Goal: Information Seeking & Learning: Learn about a topic

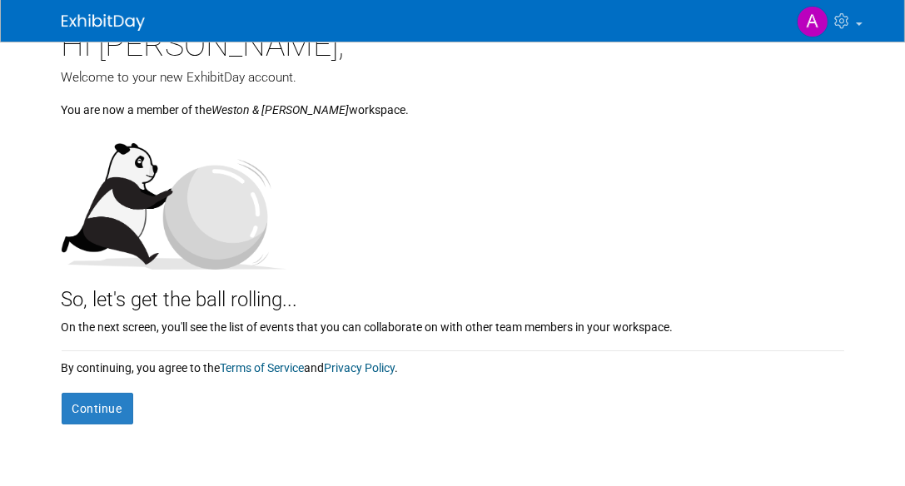
scroll to position [83, 0]
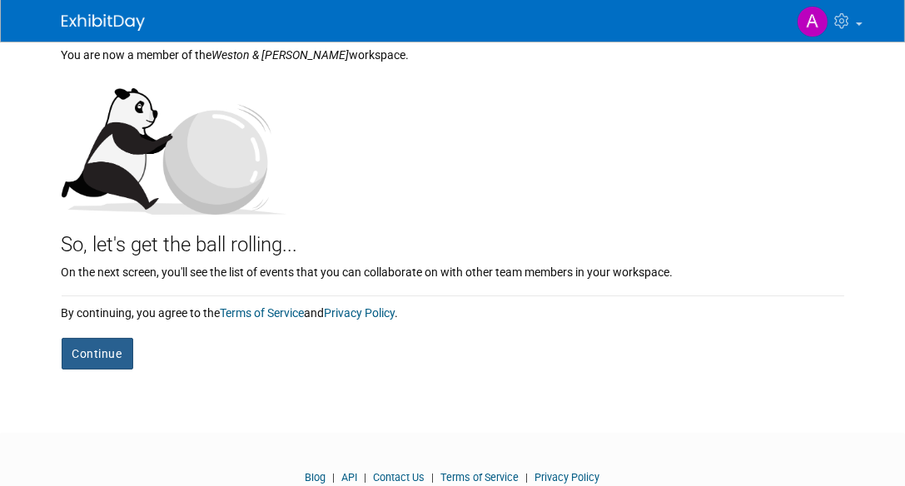
click at [97, 354] on button "Continue" at bounding box center [98, 354] width 72 height 32
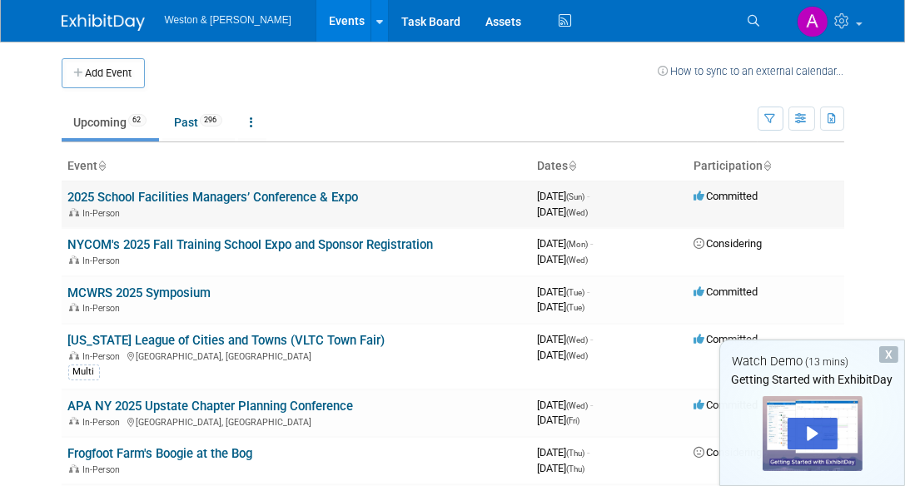
click at [304, 197] on link "2025 School Facilities Managers’ Conference & Expo" at bounding box center [213, 197] width 291 height 15
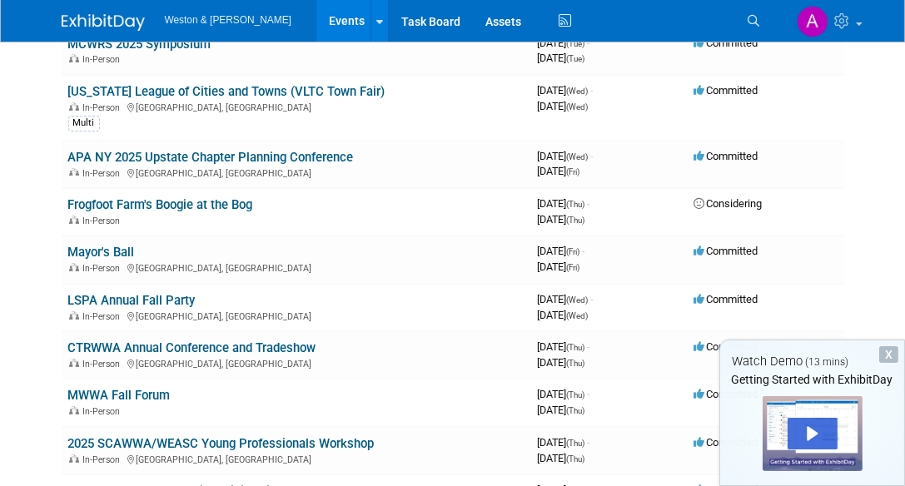
scroll to position [167, 0]
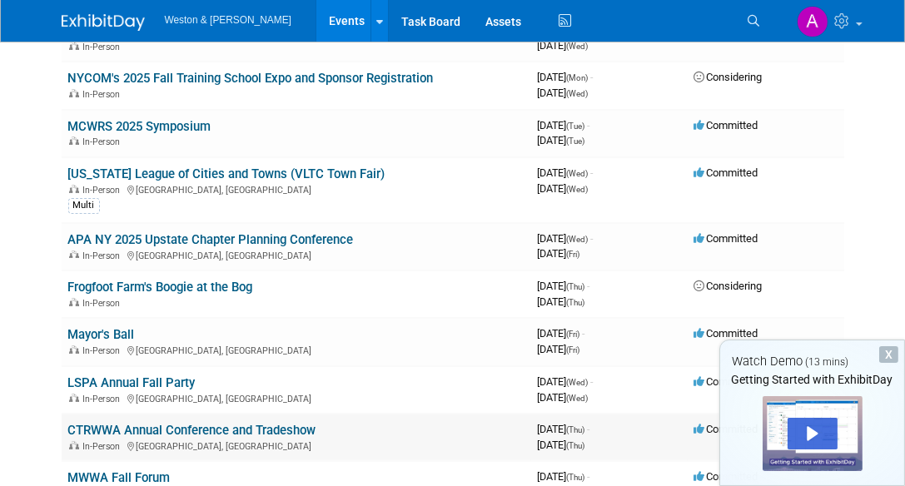
click at [200, 430] on link "CTRWWA Annual Conference and Tradeshow" at bounding box center [192, 430] width 248 height 15
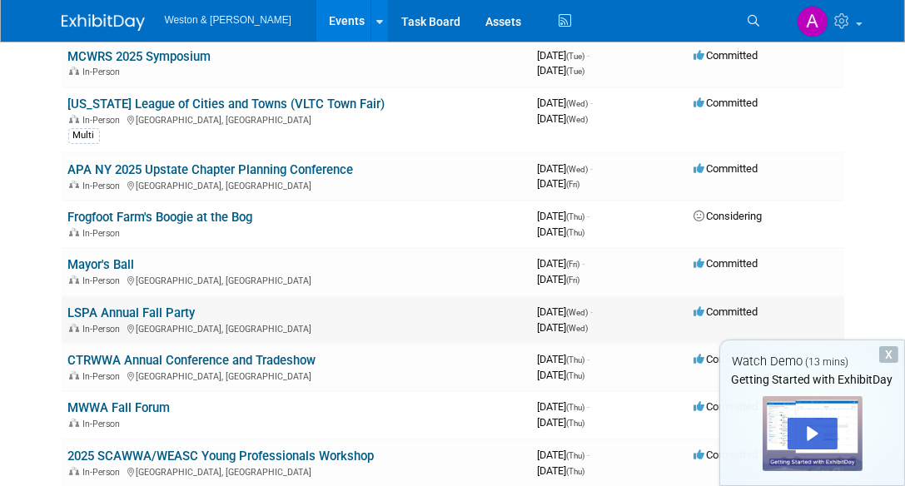
scroll to position [250, 0]
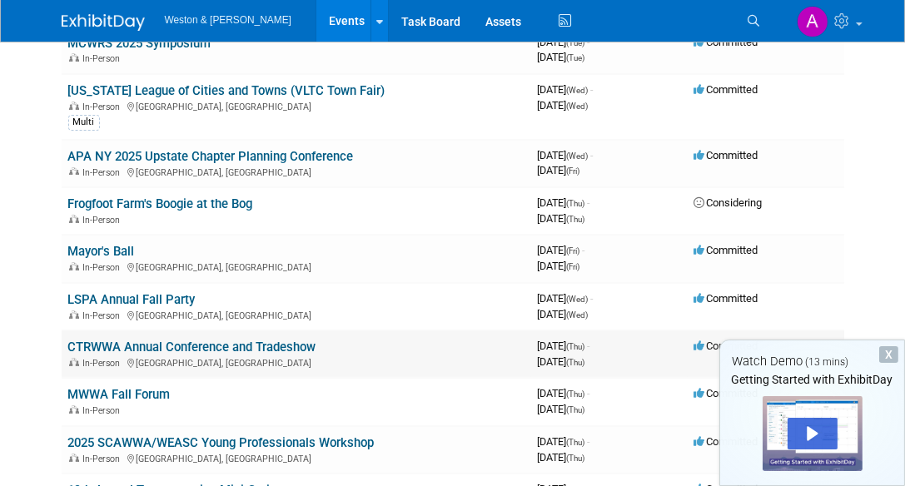
click at [247, 344] on link "CTRWWA Annual Conference and Tradeshow" at bounding box center [192, 347] width 248 height 15
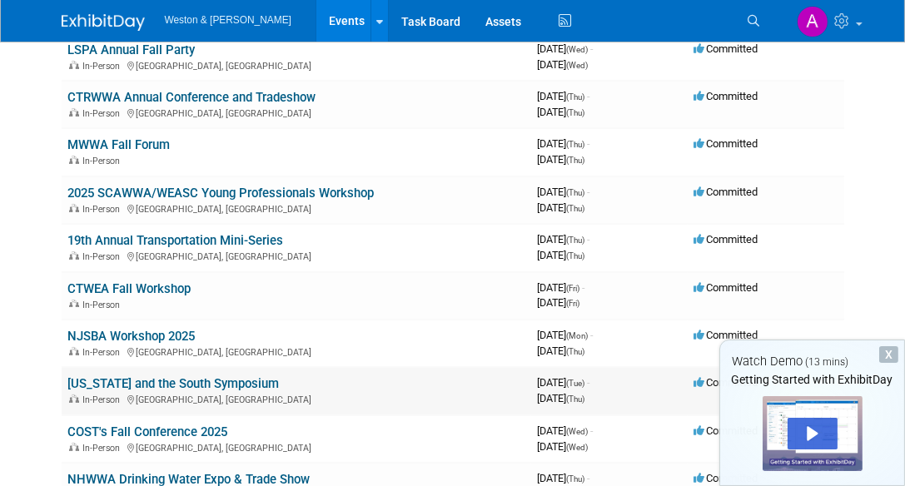
scroll to position [583, 0]
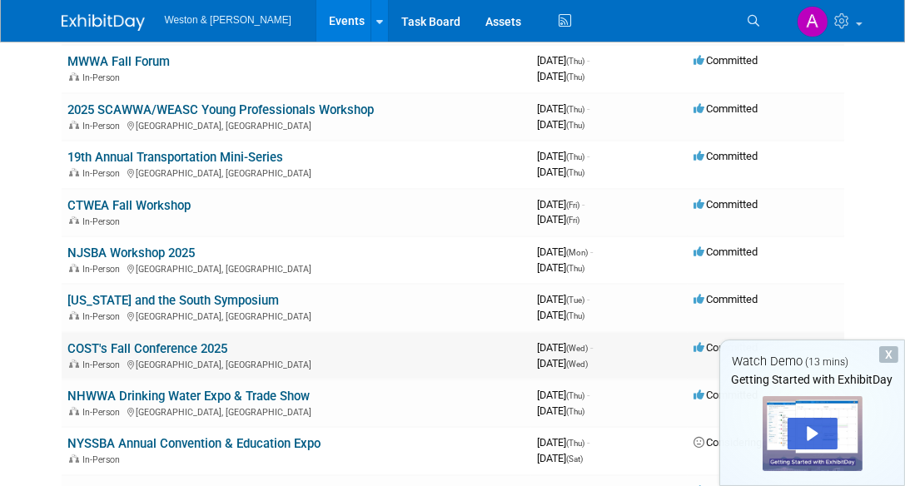
click at [178, 341] on link "COST's Fall Conference 2025" at bounding box center [148, 348] width 160 height 15
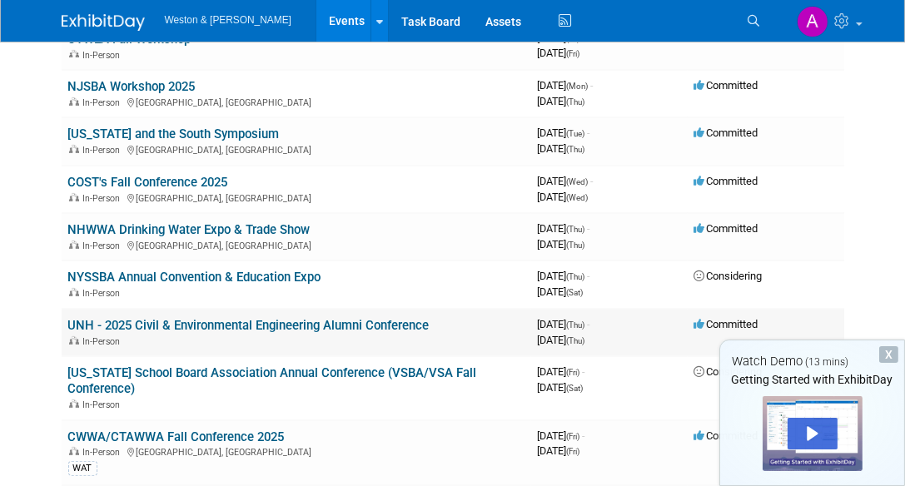
scroll to position [833, 0]
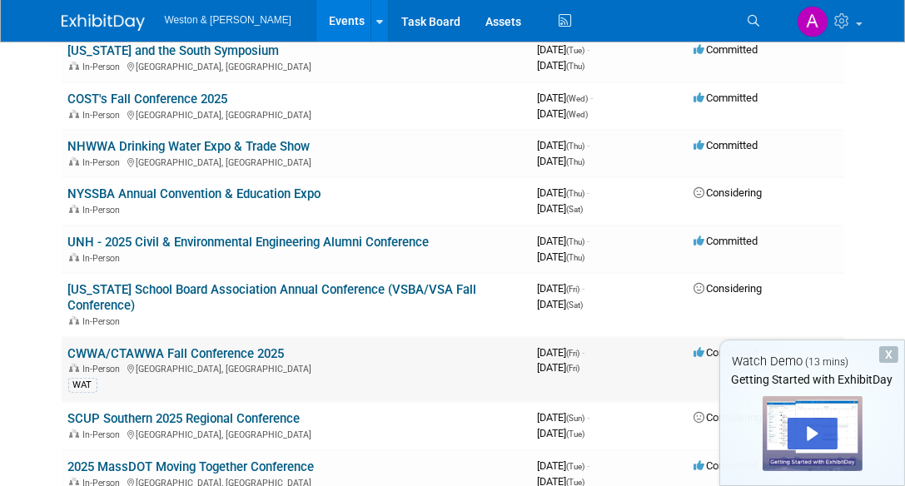
click at [249, 350] on link "CWWA/CTAWWA Fall Conference 2025" at bounding box center [176, 353] width 217 height 15
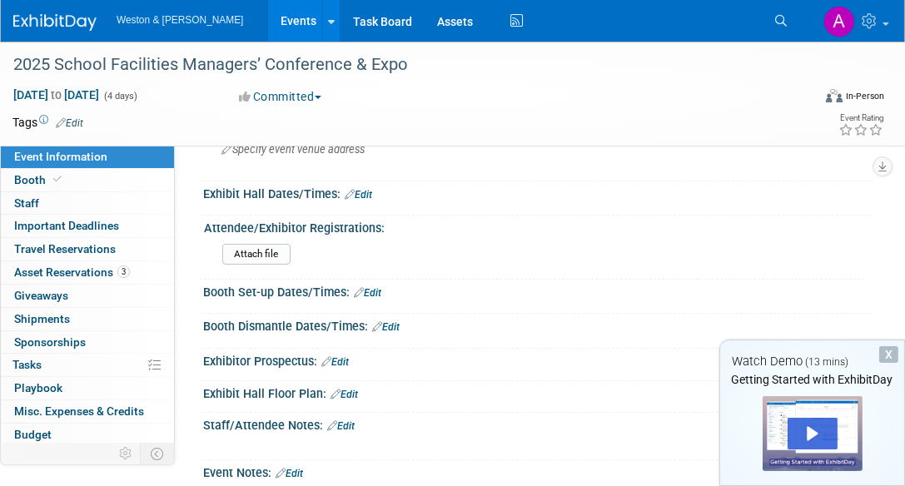
scroll to position [167, 0]
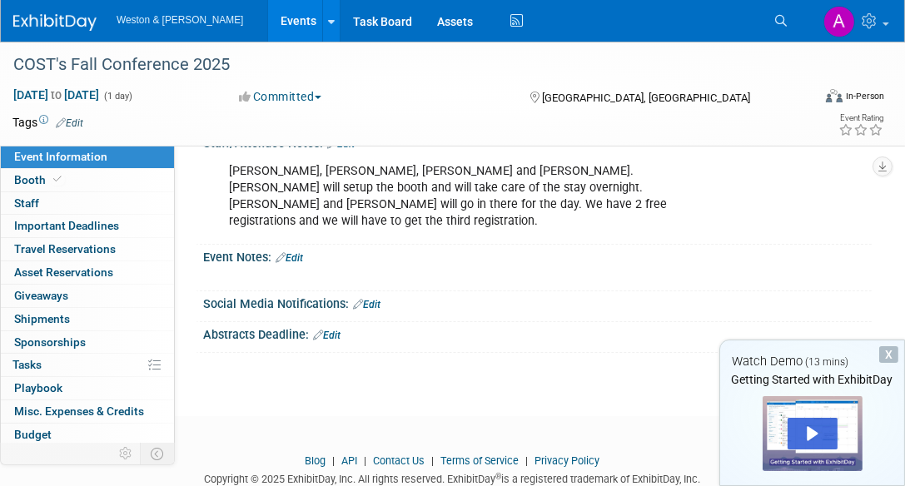
scroll to position [416, 0]
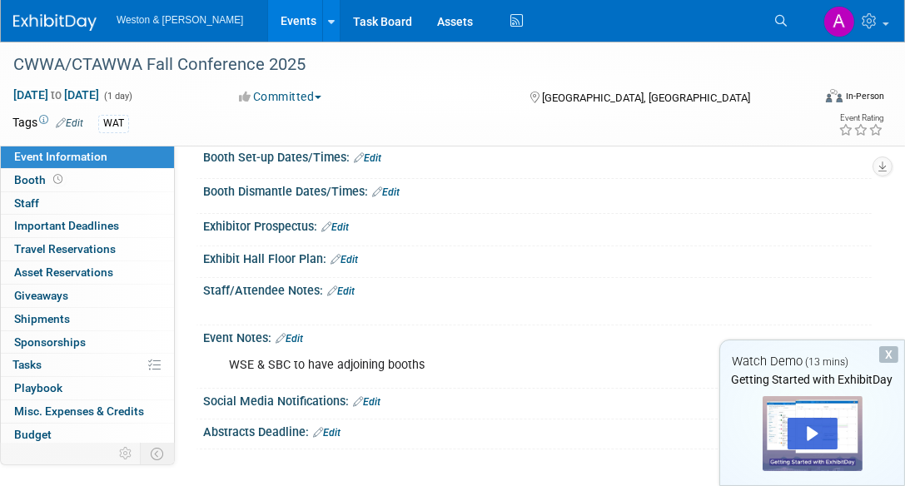
scroll to position [246, 0]
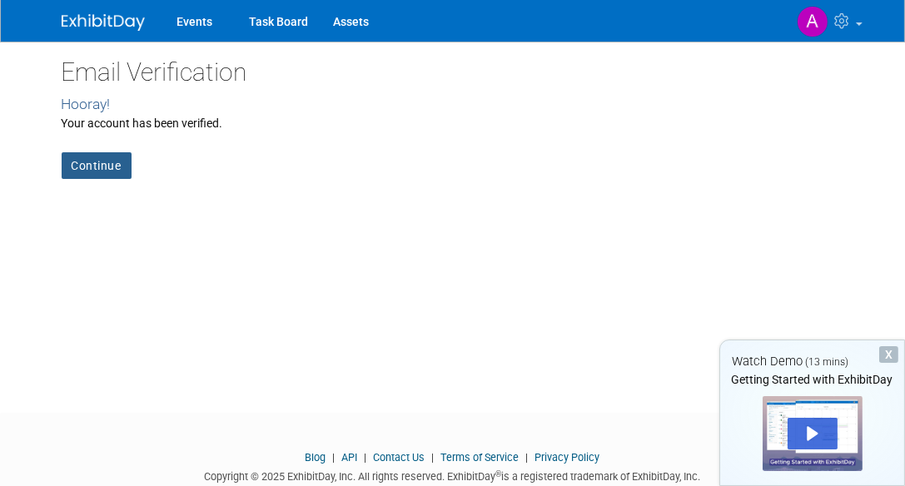
click at [82, 173] on link "Continue" at bounding box center [97, 165] width 70 height 27
